Goal: Find contact information: Find contact information

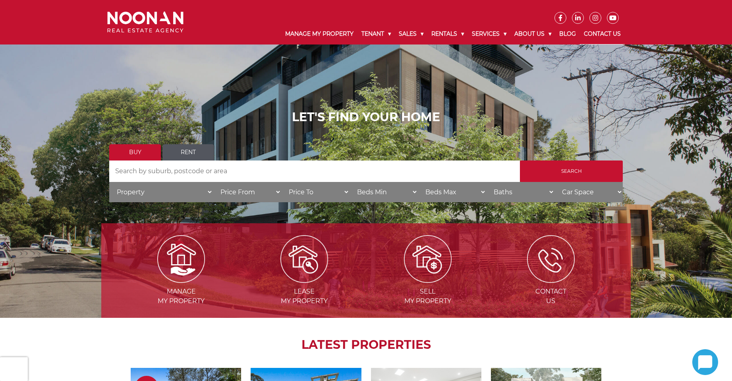
click at [598, 31] on link "Contact Us" at bounding box center [602, 34] width 45 height 21
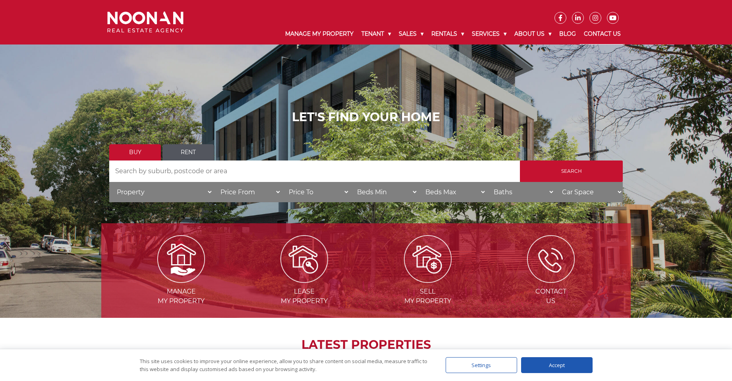
click at [605, 32] on link "Contact Us" at bounding box center [602, 34] width 45 height 21
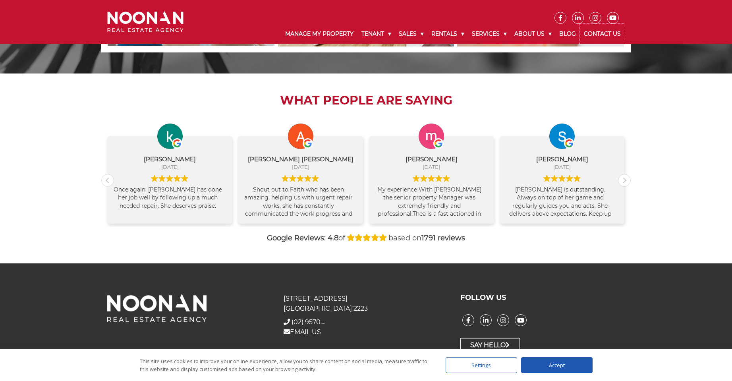
scroll to position [801, 0]
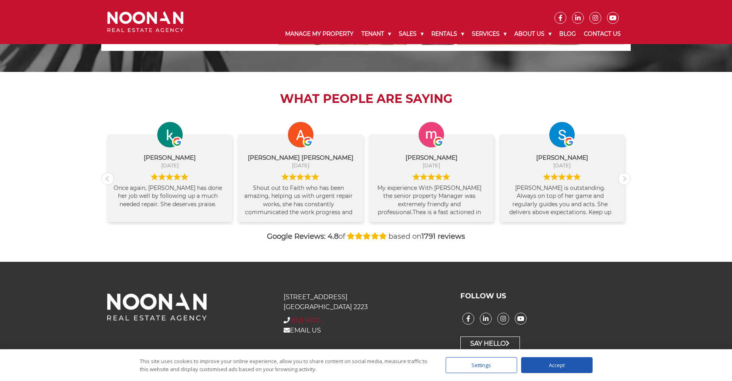
click at [318, 319] on span "(02) 9570...." at bounding box center [308, 320] width 34 height 8
drag, startPoint x: 352, startPoint y: 318, endPoint x: 286, endPoint y: 322, distance: 66.8
click at [286, 322] on div "+ (02) 9570 9999 (02) 9570...." at bounding box center [365, 321] width 164 height 10
copy div "+ [PHONE_NUMBER]"
